Goal: Task Accomplishment & Management: Manage account settings

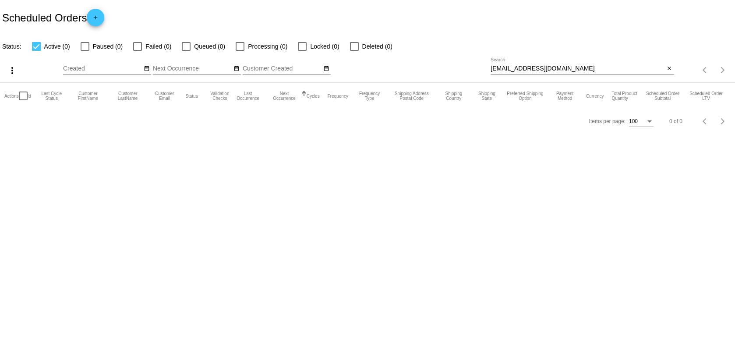
click at [535, 63] on div "halperinchen761@gmail.com Search" at bounding box center [578, 66] width 174 height 17
click at [535, 65] on input "halperinchen761@gmail.com" at bounding box center [578, 68] width 174 height 7
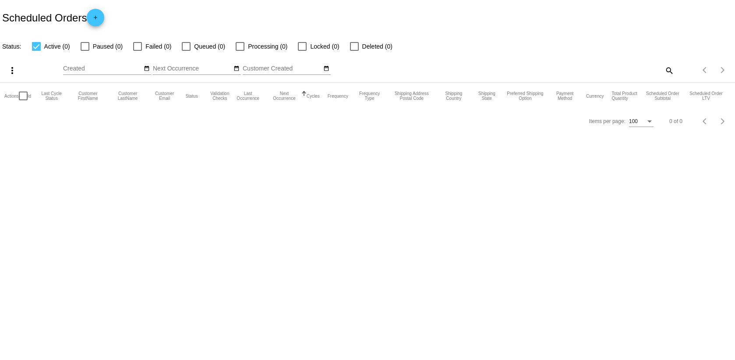
click at [470, 19] on div "Scheduled Orders add" at bounding box center [367, 17] width 735 height 35
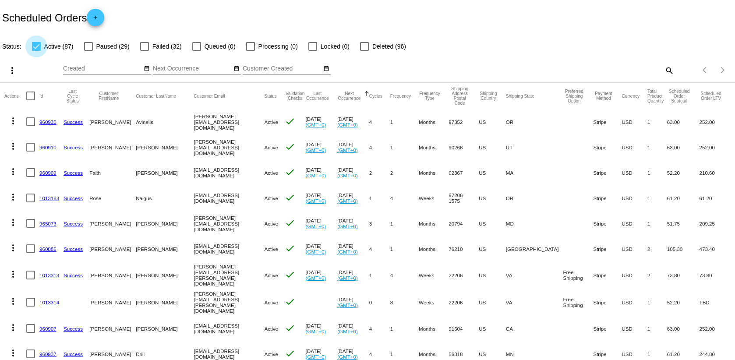
click at [35, 47] on div at bounding box center [36, 46] width 9 height 9
click at [36, 51] on input "Active (87)" at bounding box center [36, 51] width 0 height 0
checkbox input "false"
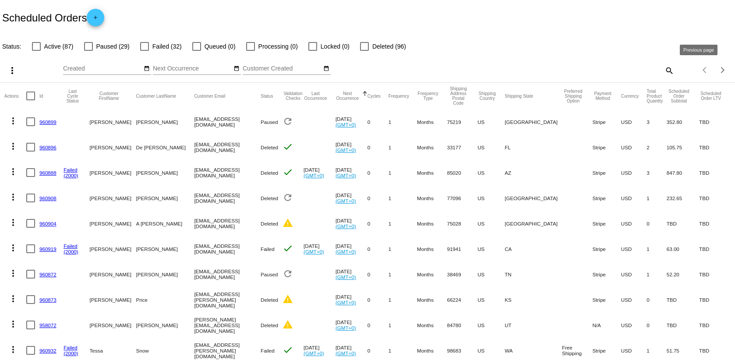
click at [664, 72] on mat-icon "search" at bounding box center [669, 71] width 11 height 14
click at [531, 70] on input "Search" at bounding box center [582, 68] width 183 height 7
paste input "<[EMAIL_ADDRESS][DOMAIN_NAME]"
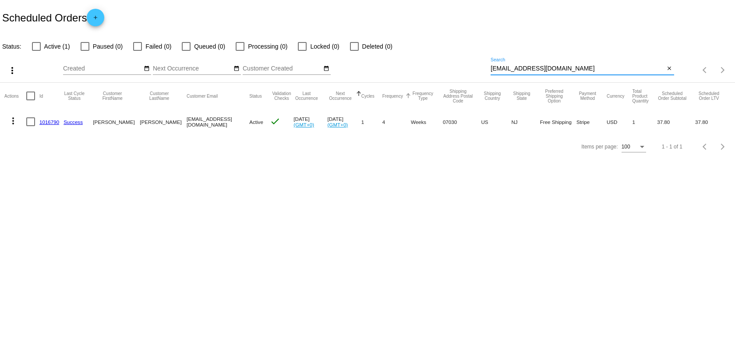
type input "[EMAIL_ADDRESS][DOMAIN_NAME]"
drag, startPoint x: 383, startPoint y: 94, endPoint x: 386, endPoint y: 133, distance: 38.8
click at [386, 133] on mat-table "Actions Id Last Cycle Status Customer FirstName Customer LastName Customer Emai…" at bounding box center [367, 109] width 735 height 52
click at [15, 122] on mat-icon "more_vert" at bounding box center [13, 121] width 11 height 11
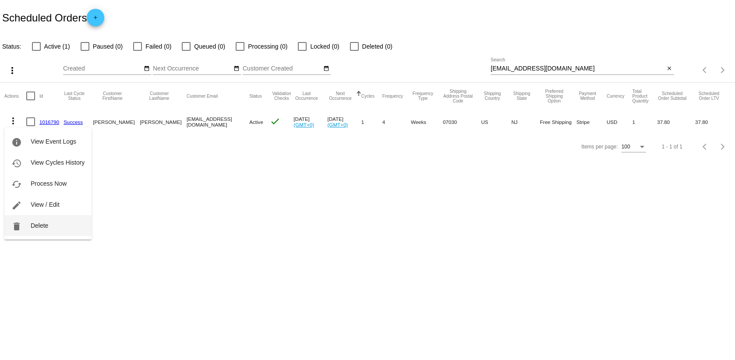
click at [37, 226] on span "Delete" at bounding box center [40, 225] width 18 height 7
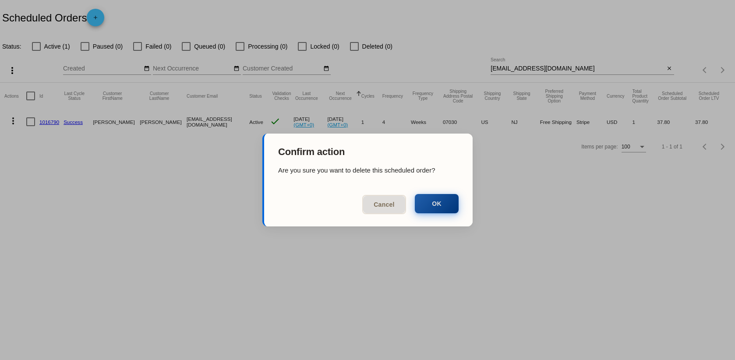
click at [417, 207] on button "OK" at bounding box center [437, 203] width 44 height 19
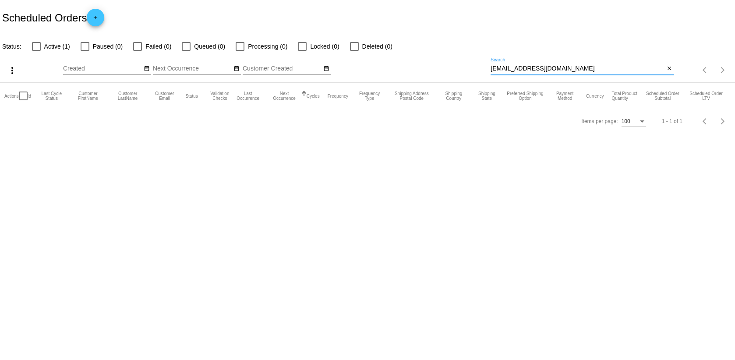
click at [535, 65] on input "[EMAIL_ADDRESS][DOMAIN_NAME]" at bounding box center [578, 68] width 174 height 7
